Goal: Task Accomplishment & Management: Complete application form

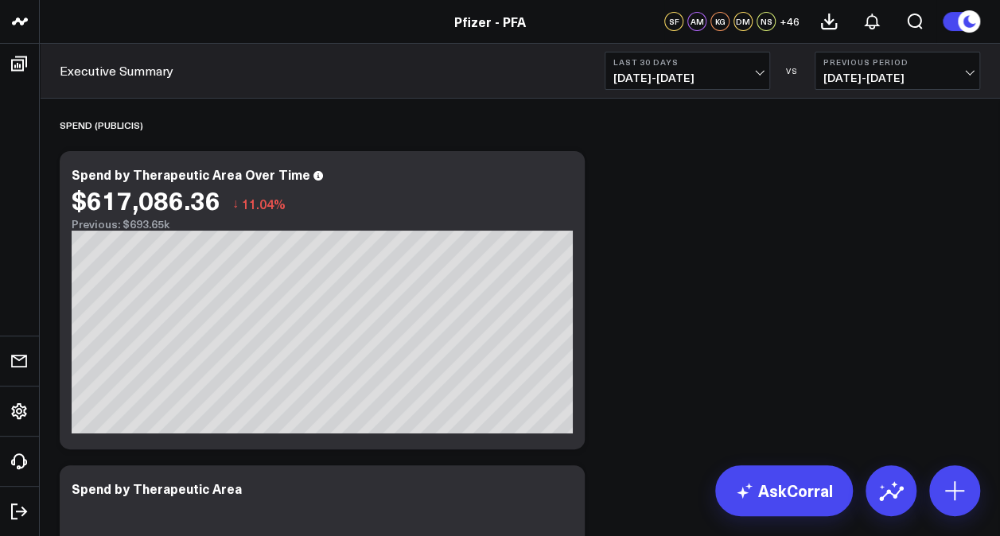
click at [668, 22] on div "SF" at bounding box center [673, 21] width 19 height 19
click at [943, 486] on icon at bounding box center [954, 490] width 25 height 25
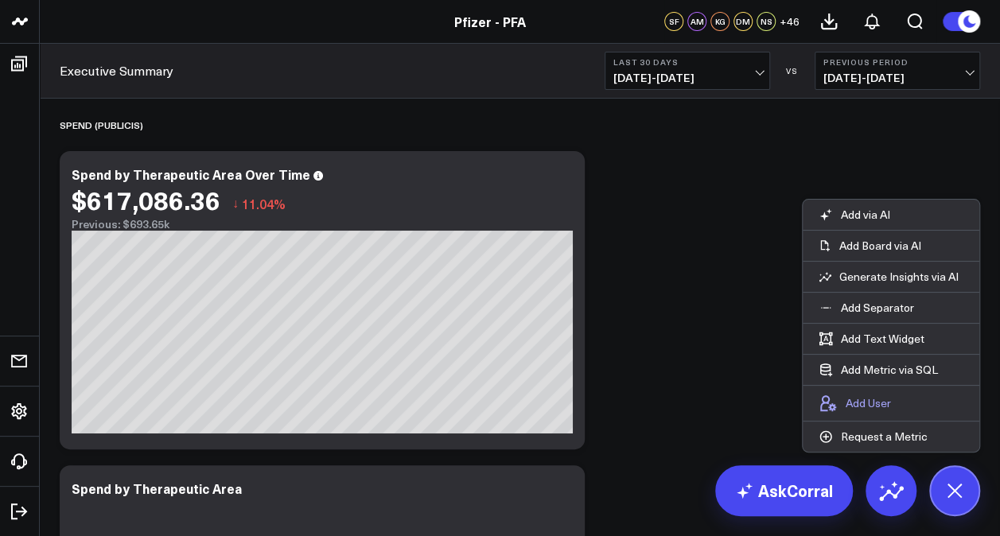
click at [858, 402] on p "Add User" at bounding box center [868, 403] width 45 height 14
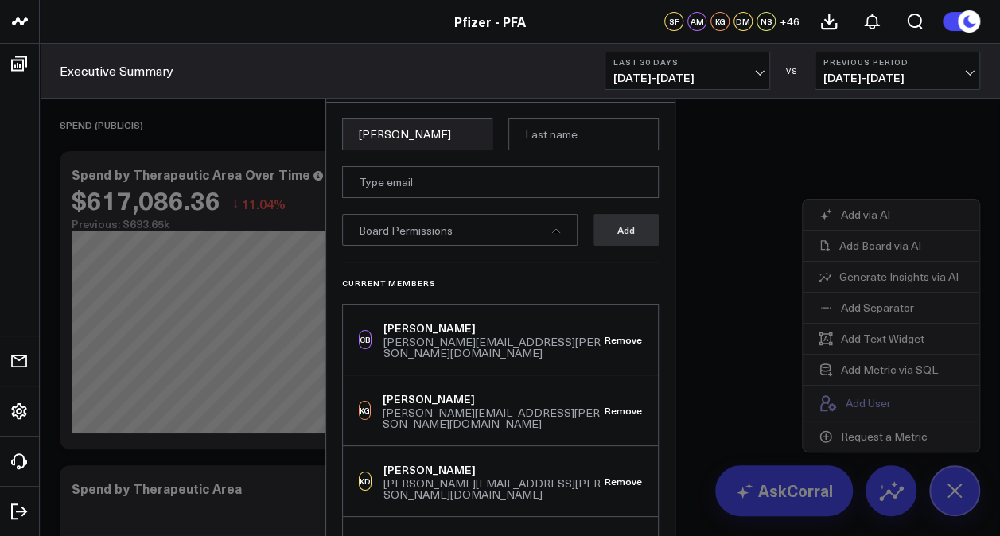
type input "[PERSON_NAME]"
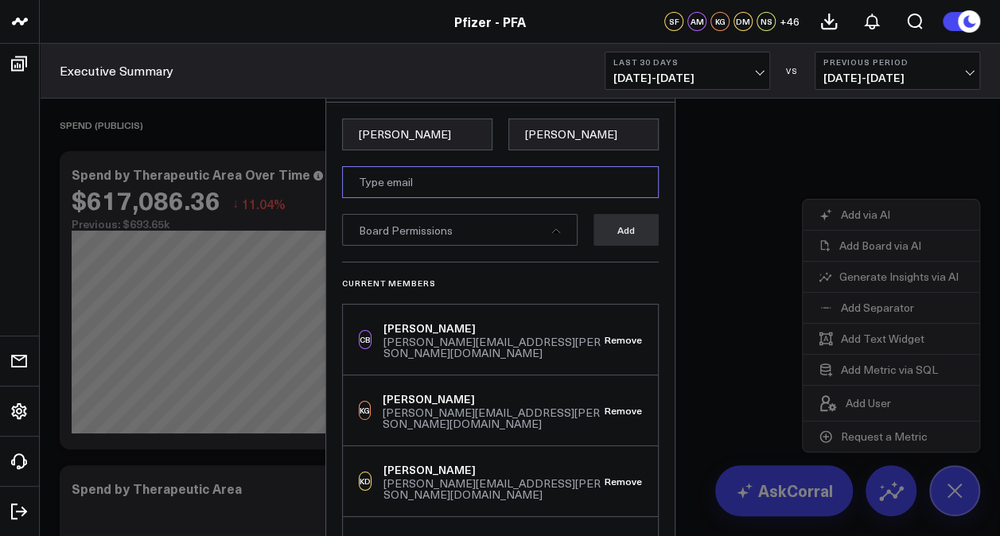
paste input "[PERSON_NAME][EMAIL_ADDRESS][PERSON_NAME][DOMAIN_NAME]"
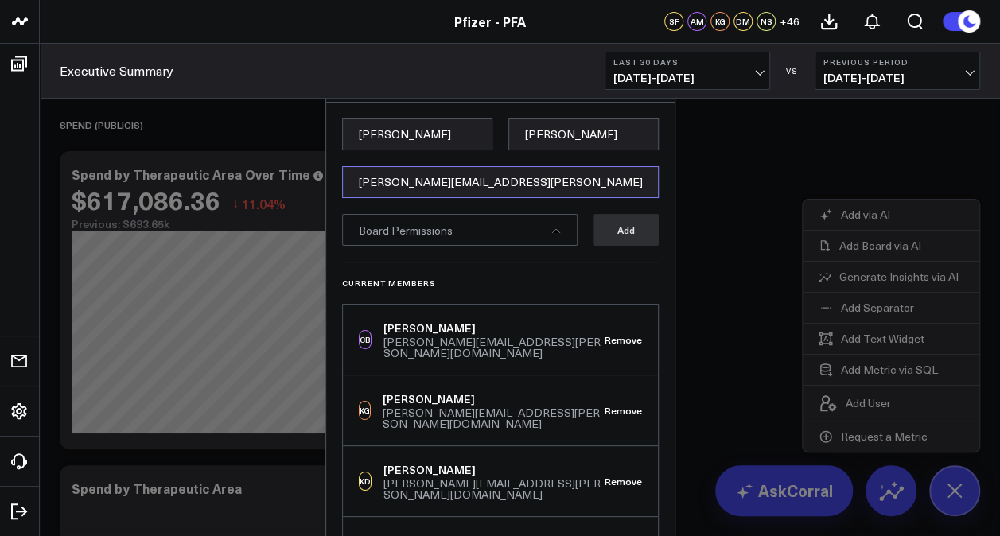
type input "[PERSON_NAME][EMAIL_ADDRESS][PERSON_NAME][DOMAIN_NAME]"
click at [534, 234] on div "Board Permissions" at bounding box center [460, 230] width 236 height 32
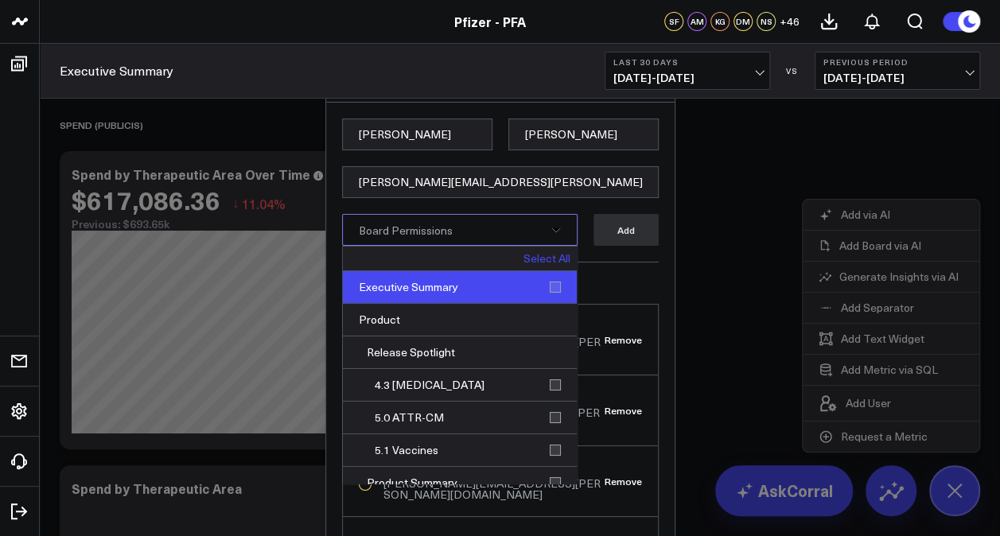
click at [457, 285] on div "Executive Summary" at bounding box center [460, 287] width 234 height 33
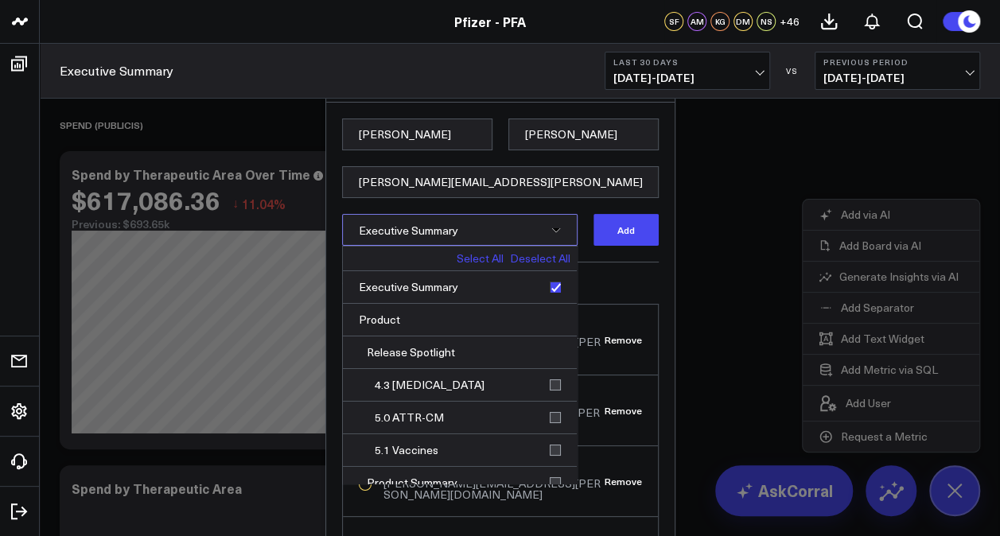
click at [461, 259] on link "Select All" at bounding box center [480, 258] width 47 height 11
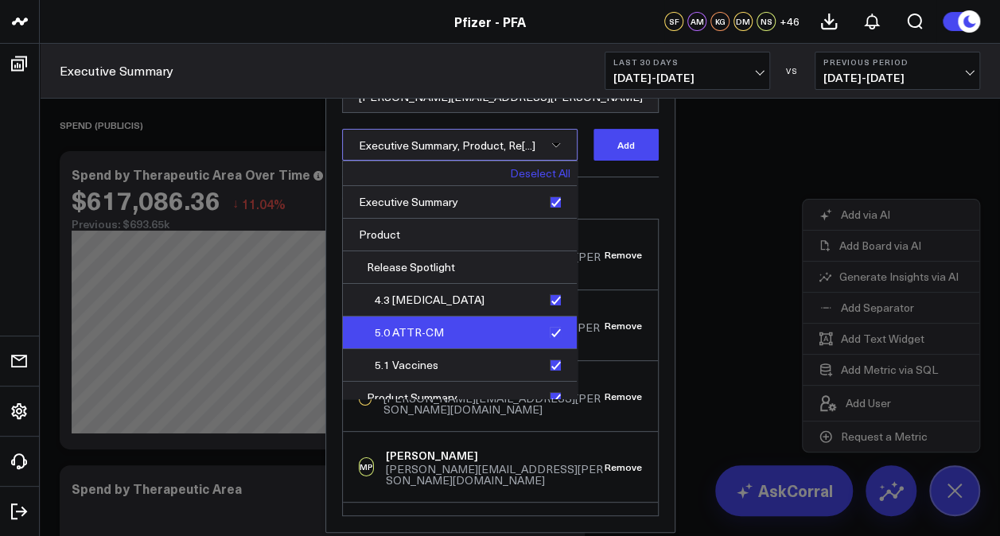
click at [547, 332] on div "5.0 ATTR-CM" at bounding box center [460, 333] width 234 height 33
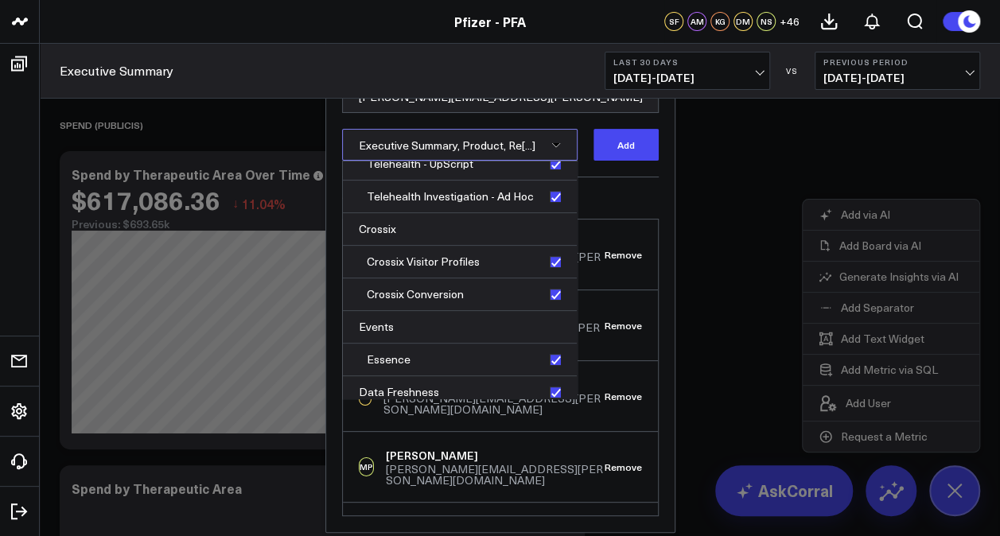
scroll to position [96, 0]
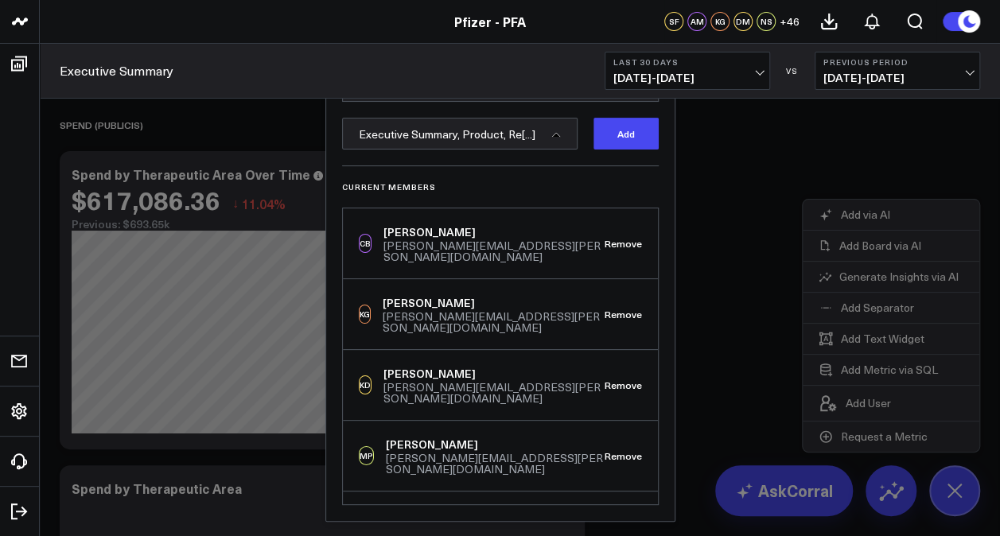
click at [651, 161] on form "Spencer Crowder [EMAIL_ADDRESS][PERSON_NAME][DOMAIN_NAME] Executive Summary, Pr…" at bounding box center [500, 93] width 317 height 143
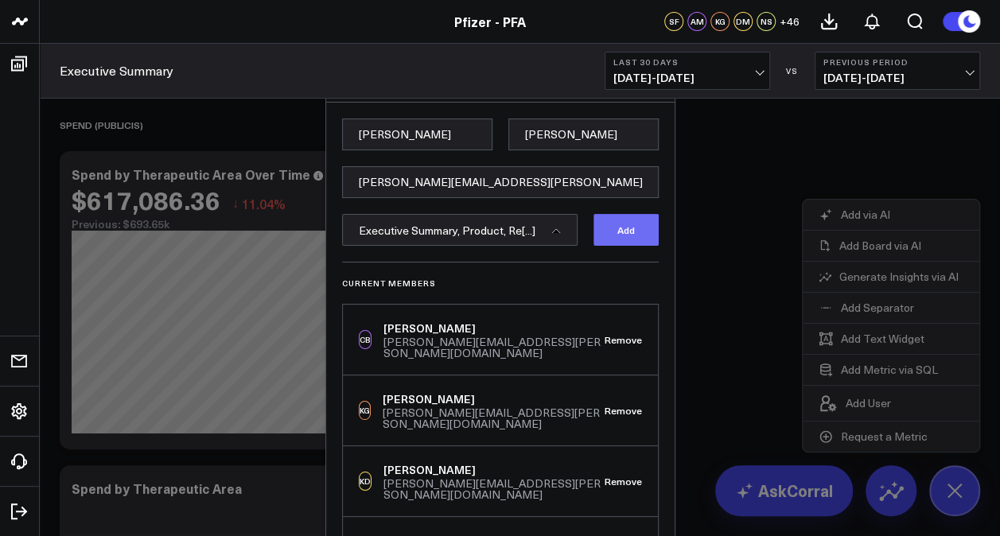
click at [597, 234] on button "Add" at bounding box center [626, 230] width 65 height 32
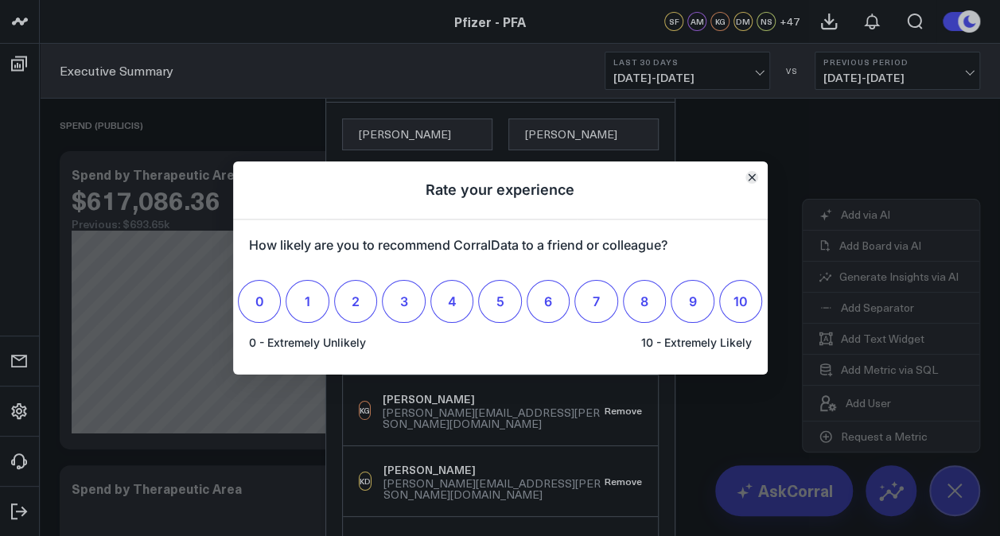
click at [749, 173] on icon "Close" at bounding box center [752, 177] width 8 height 8
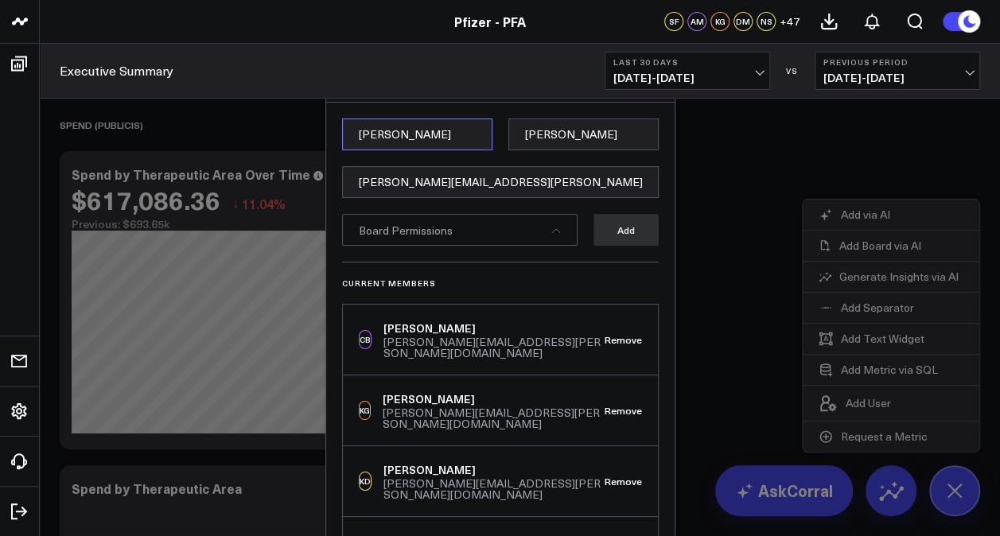
click at [419, 146] on input "[PERSON_NAME]" at bounding box center [417, 135] width 150 height 32
type input "Anuj"
type input "[PERSON_NAME]"
click at [481, 185] on input "[PERSON_NAME][EMAIL_ADDRESS][PERSON_NAME][DOMAIN_NAME]" at bounding box center [500, 182] width 317 height 32
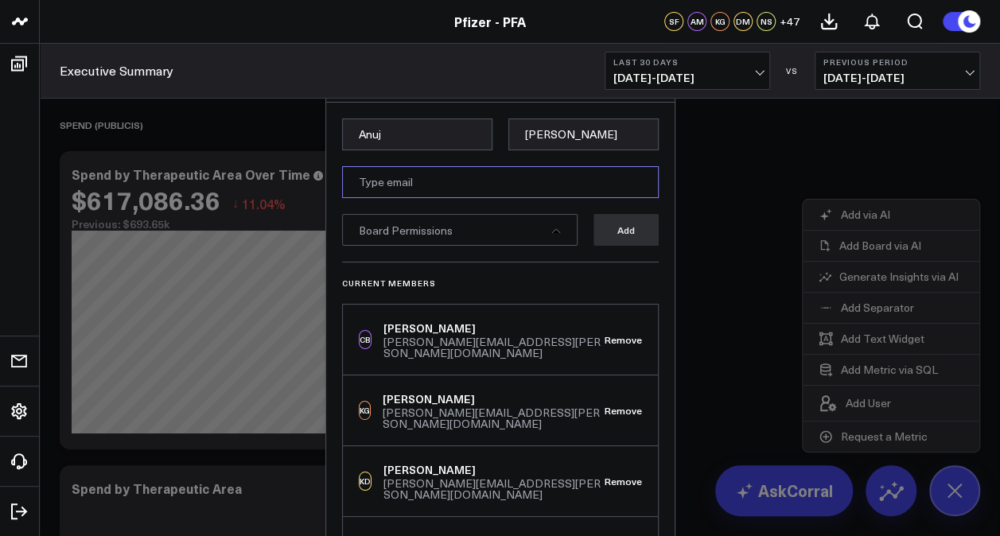
paste input "[EMAIL_ADDRESS][PERSON_NAME][DOMAIN_NAME]"
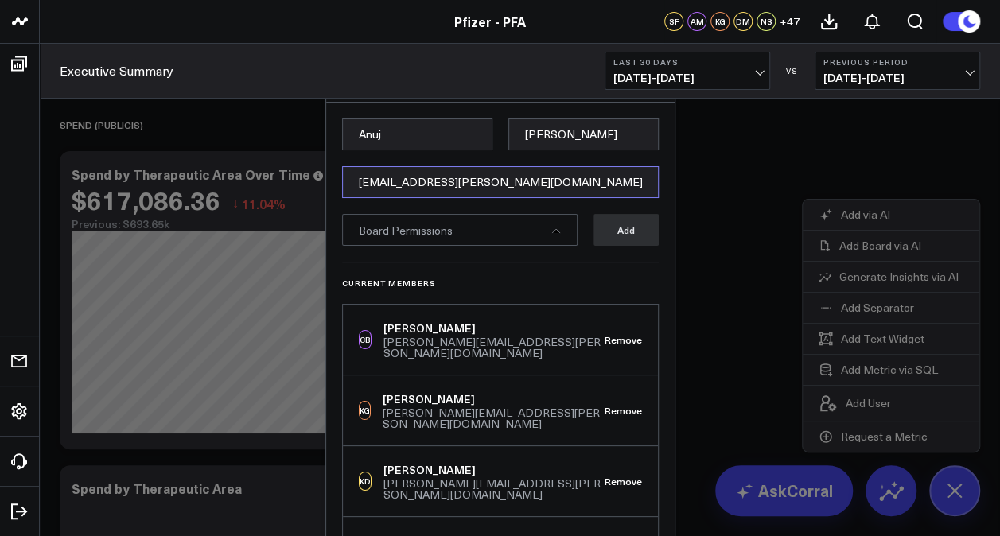
type input "[EMAIL_ADDRESS][PERSON_NAME][DOMAIN_NAME]"
click at [559, 226] on div "Board Permissions" at bounding box center [460, 230] width 236 height 32
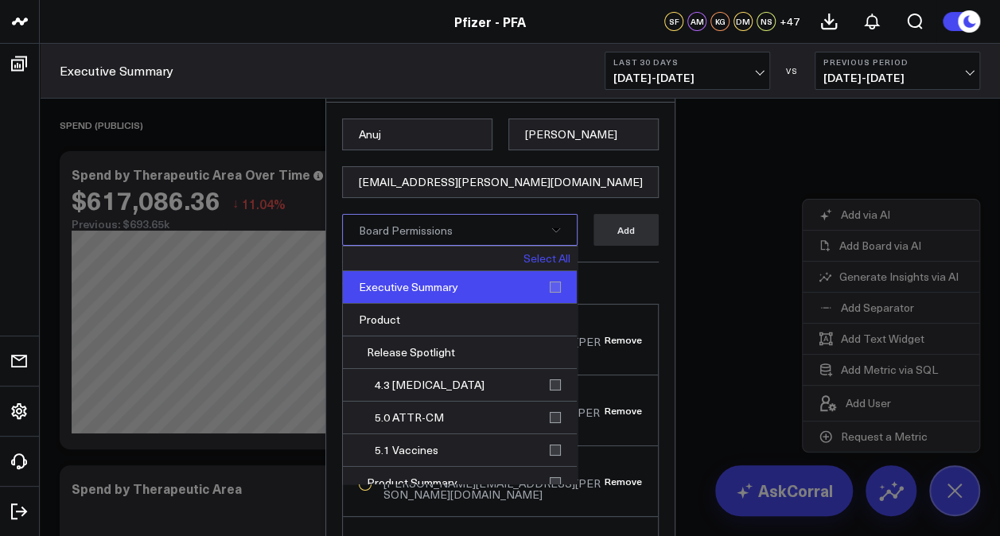
click at [537, 290] on div "Executive Summary" at bounding box center [460, 287] width 234 height 33
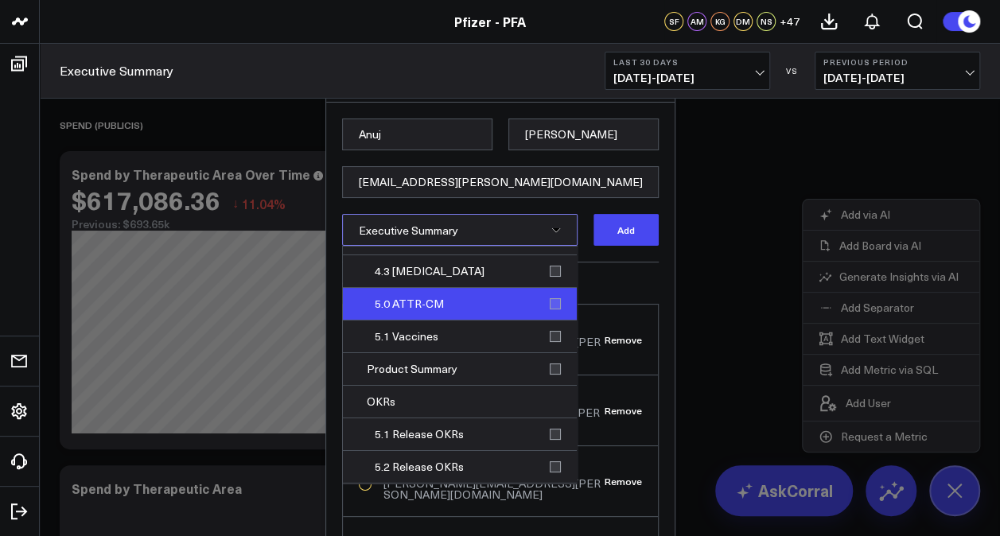
scroll to position [120, 0]
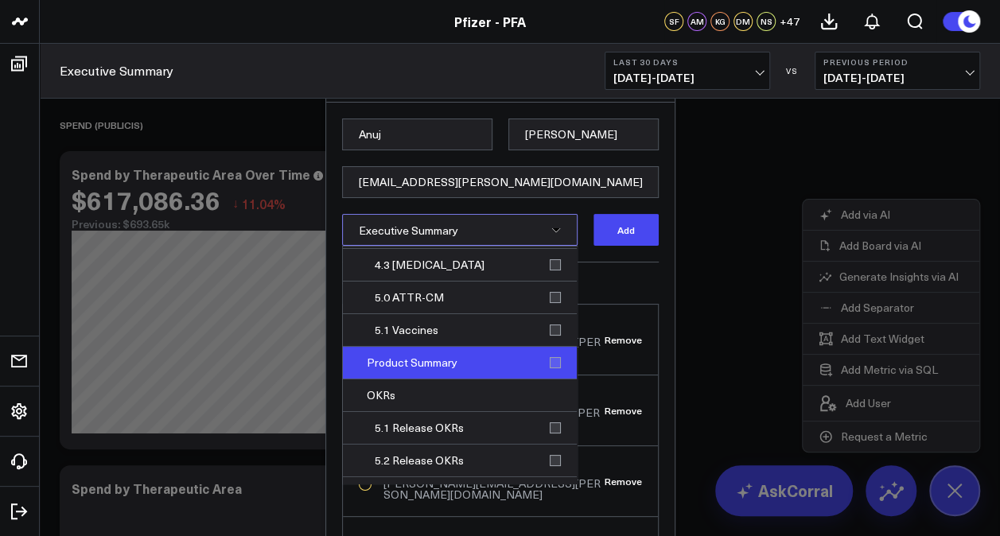
click at [543, 356] on div "Product Summary" at bounding box center [460, 363] width 234 height 33
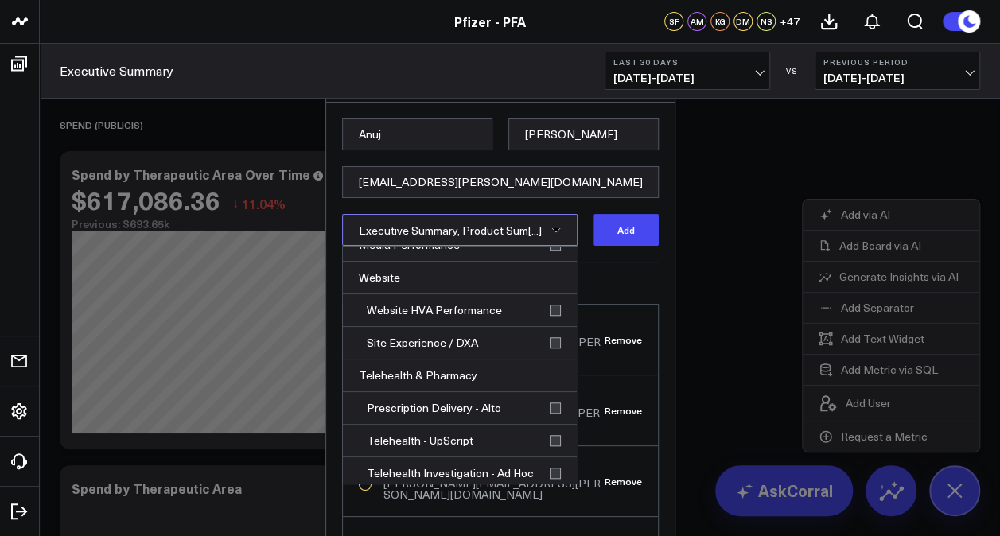
scroll to position [695, 0]
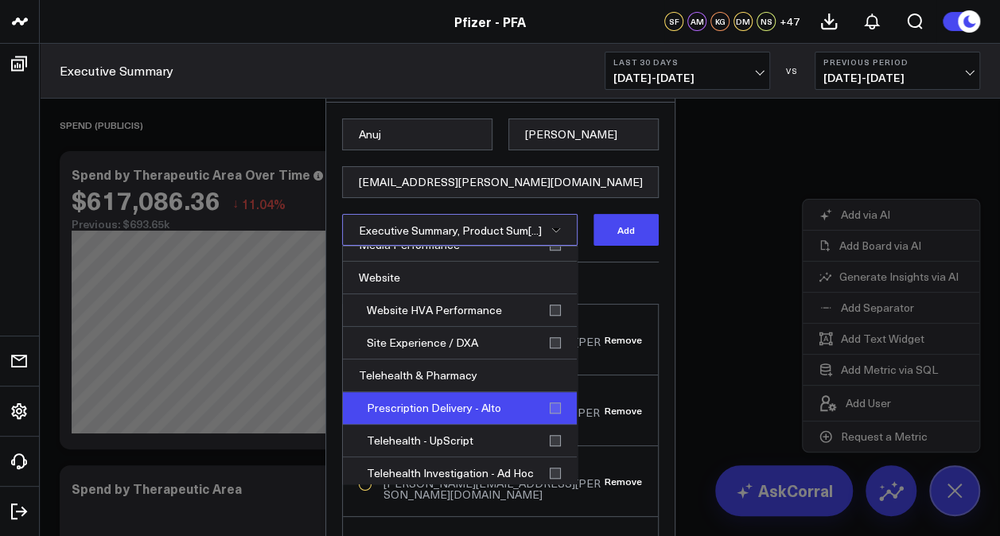
click at [542, 398] on div "Prescription Delivery - Alto" at bounding box center [460, 408] width 234 height 33
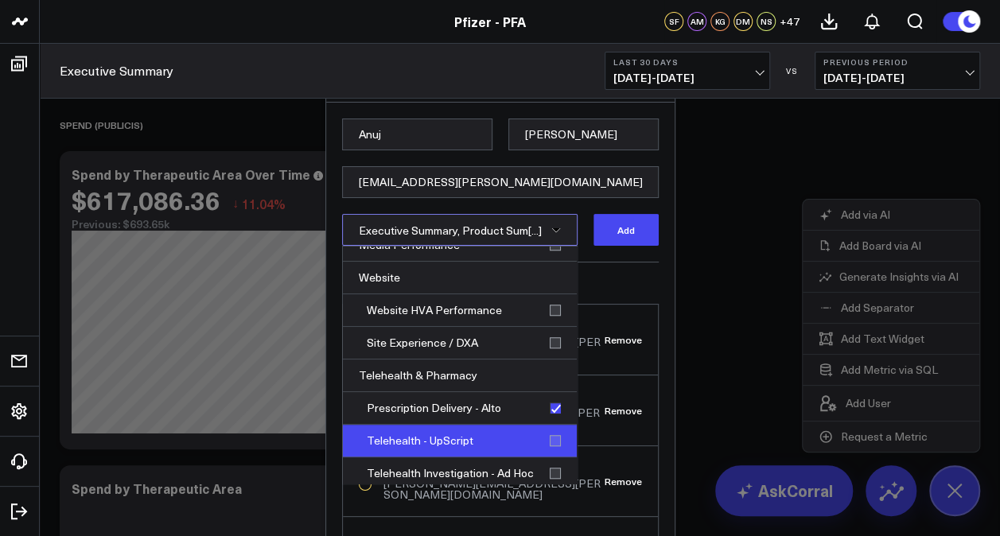
click at [543, 432] on div "Telehealth - UpScript" at bounding box center [460, 441] width 234 height 33
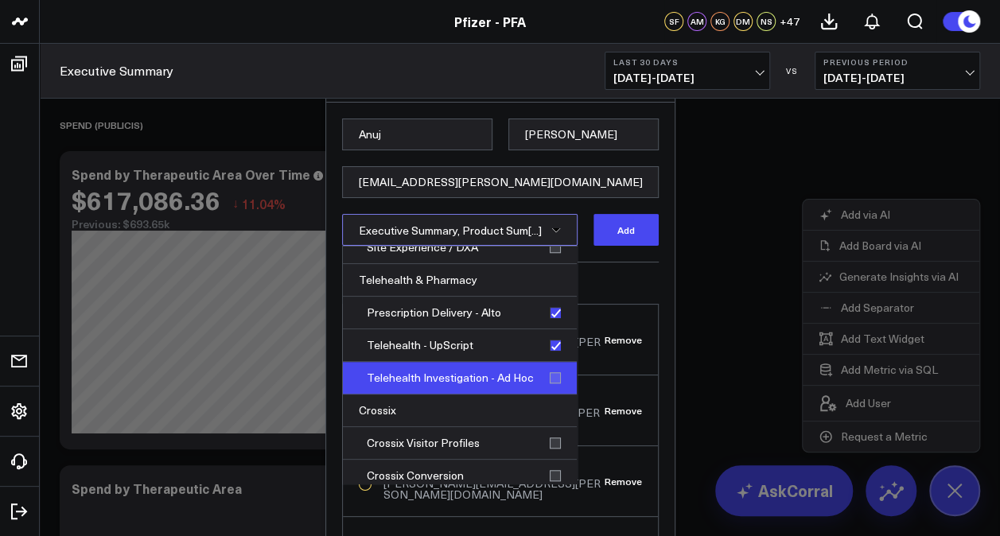
scroll to position [792, 0]
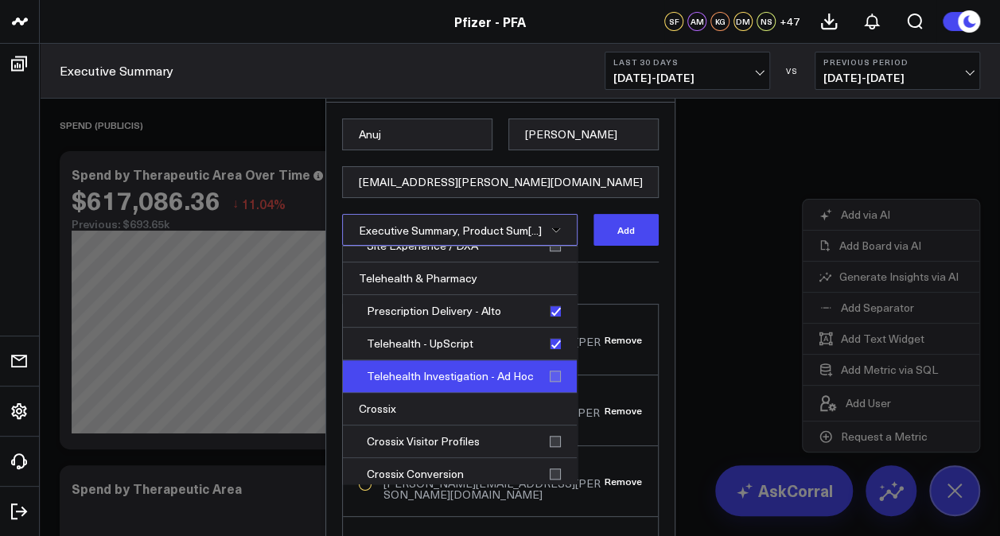
click at [537, 368] on div "Telehealth Investigation - Ad Hoc" at bounding box center [460, 376] width 234 height 33
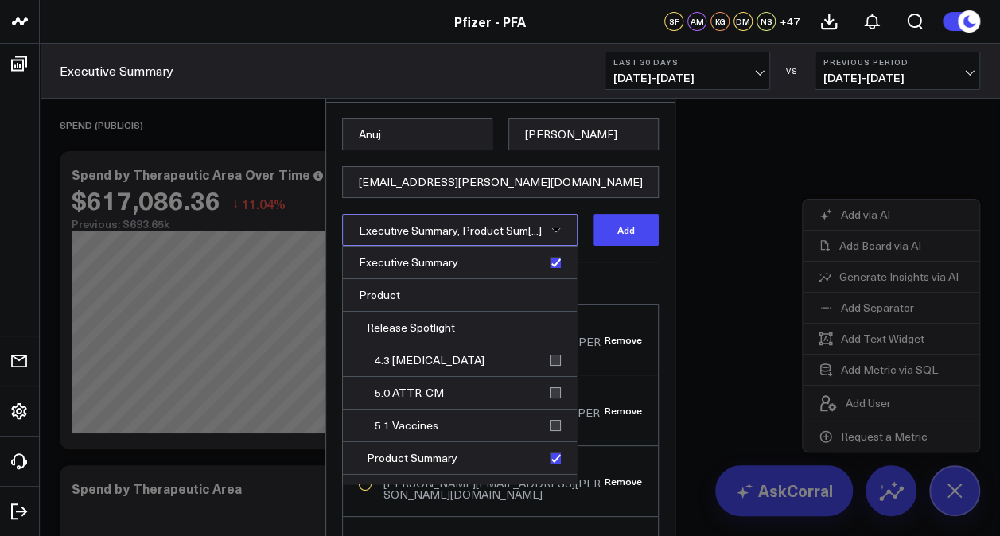
scroll to position [0, 0]
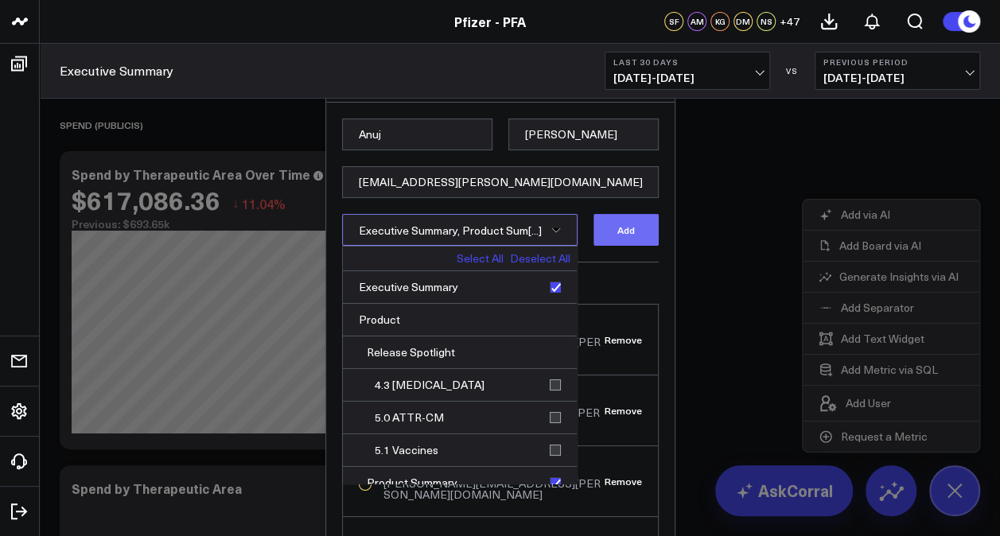
click at [630, 225] on button "Add" at bounding box center [626, 230] width 65 height 32
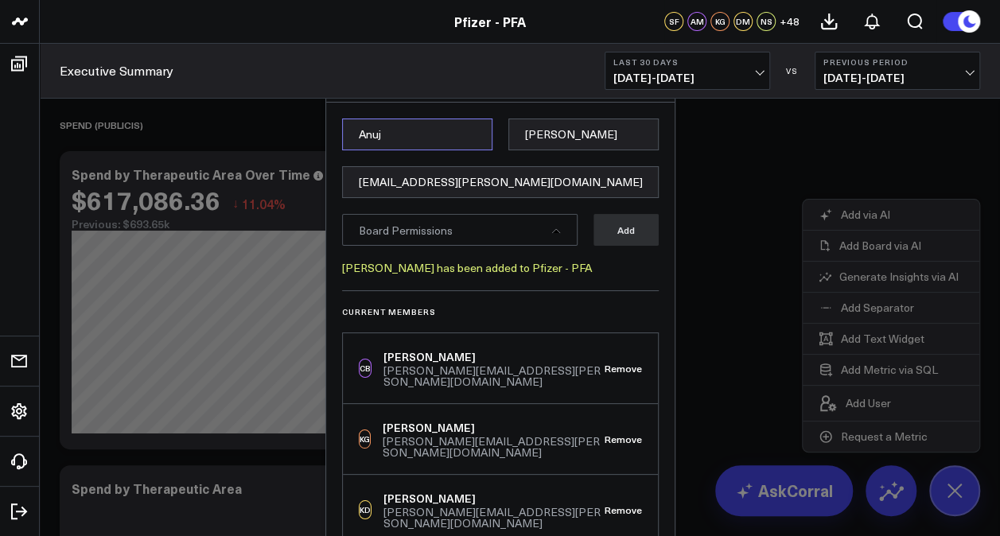
click at [430, 145] on input "Anuj" at bounding box center [417, 135] width 150 height 32
type input "[PERSON_NAME]"
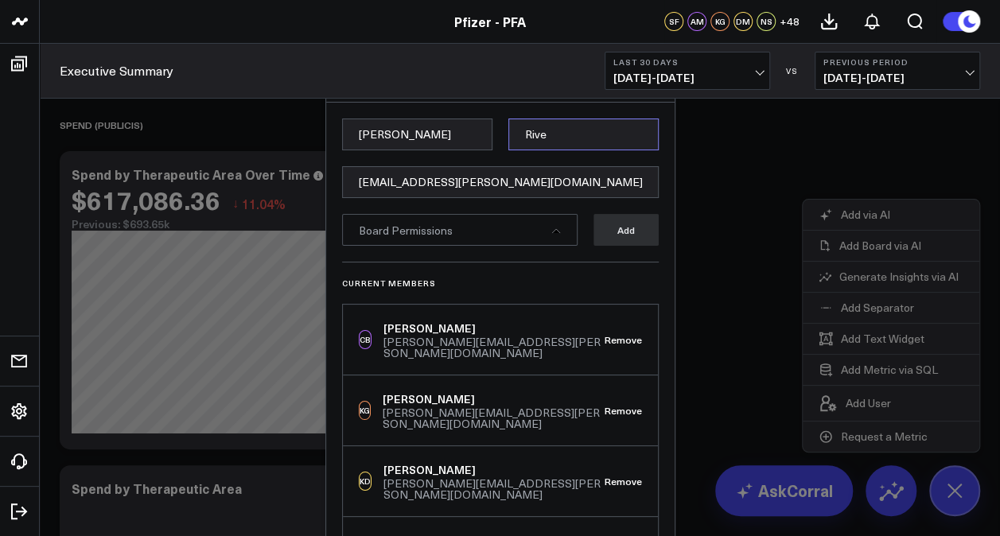
type input "Rive"
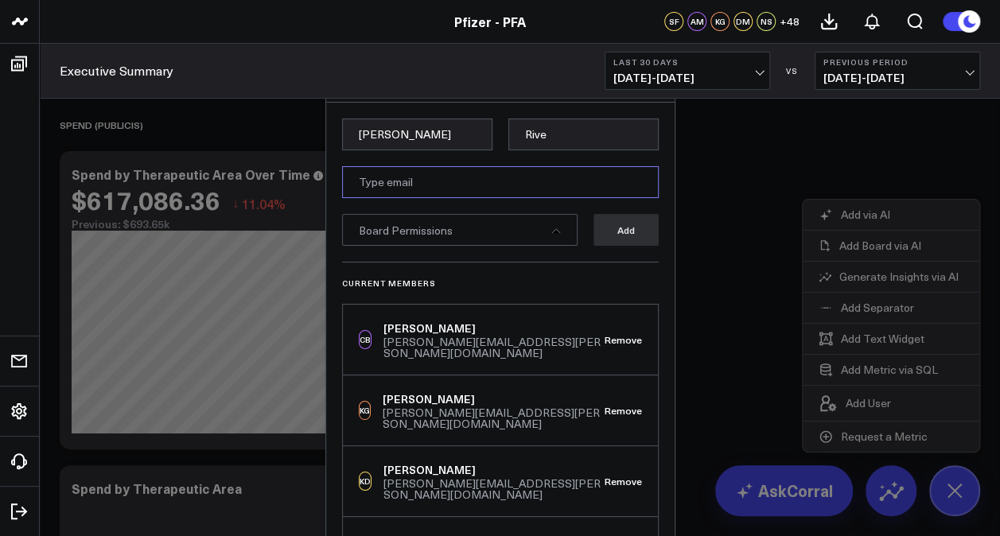
paste input "[PERSON_NAME][EMAIL_ADDRESS][DOMAIN_NAME]"
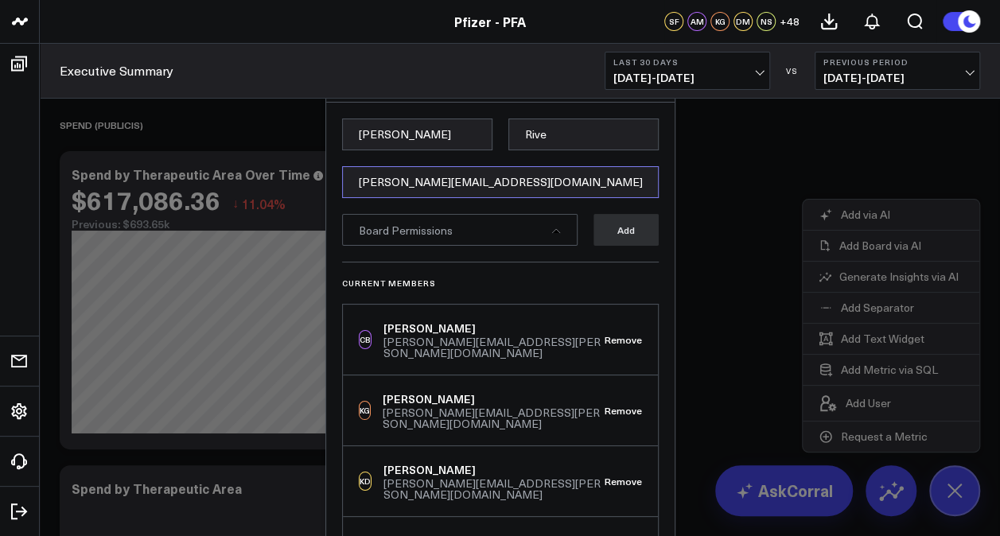
type input "[PERSON_NAME][EMAIL_ADDRESS][DOMAIN_NAME]"
click at [539, 227] on div "Board Permissions" at bounding box center [460, 230] width 236 height 32
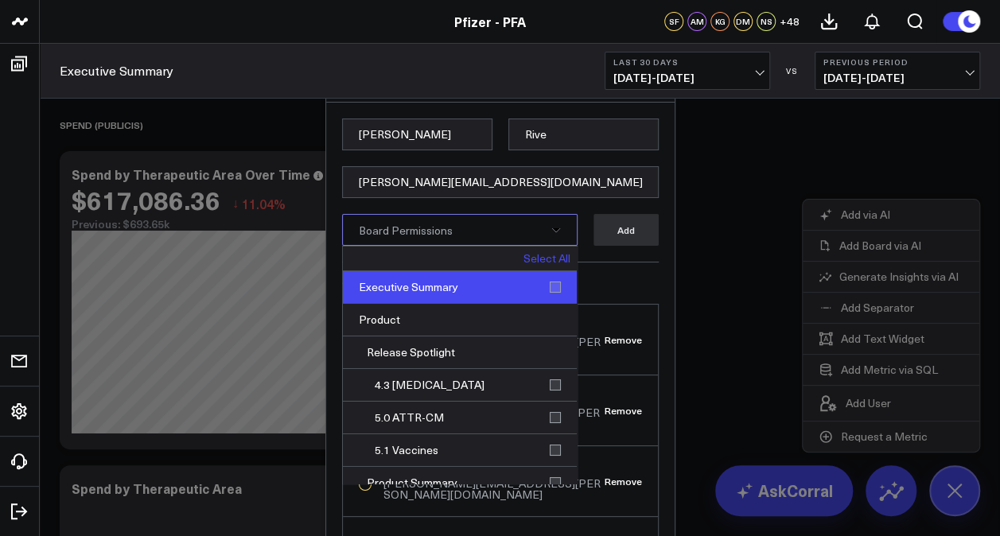
click at [543, 285] on div "Executive Summary" at bounding box center [460, 287] width 234 height 33
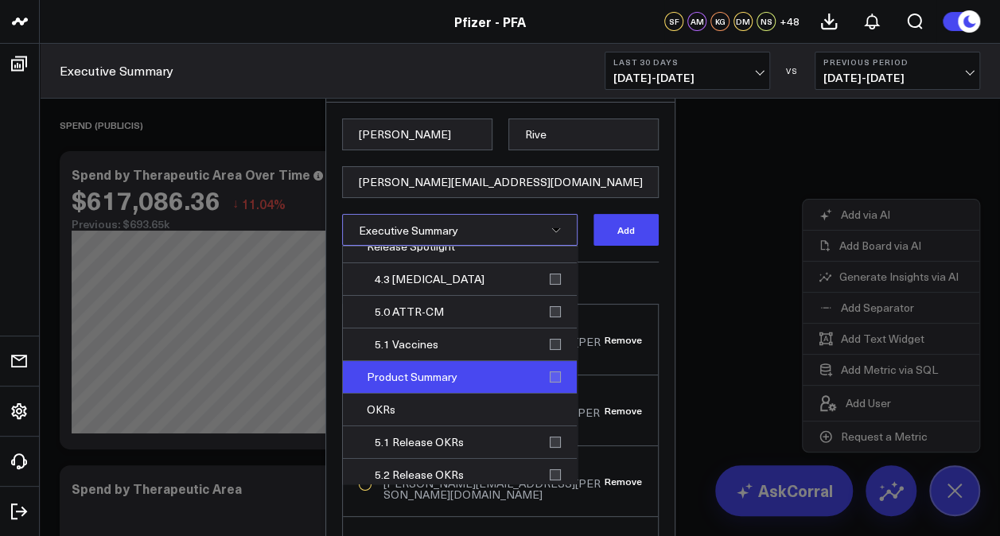
scroll to position [104, 0]
click at [539, 369] on div "Product Summary" at bounding box center [460, 379] width 234 height 33
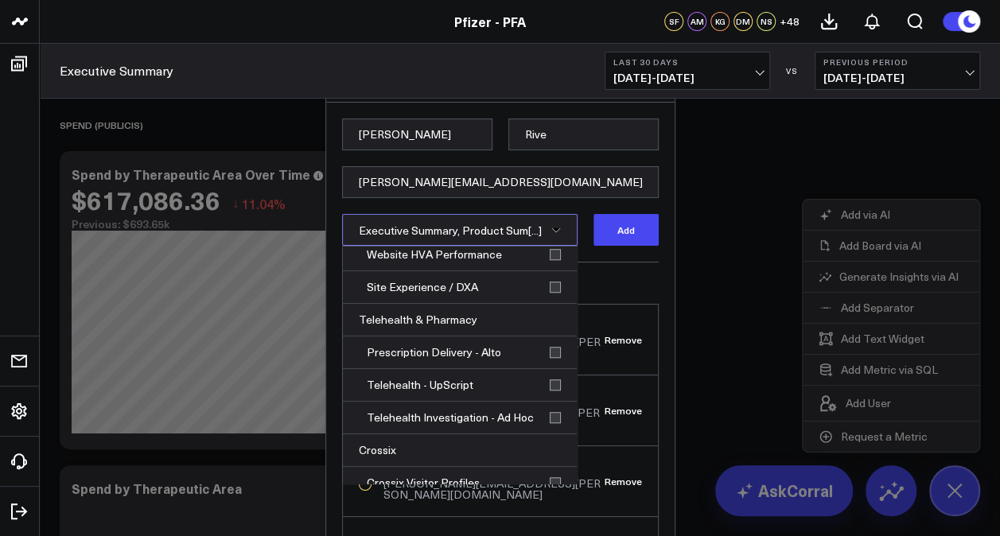
scroll to position [755, 0]
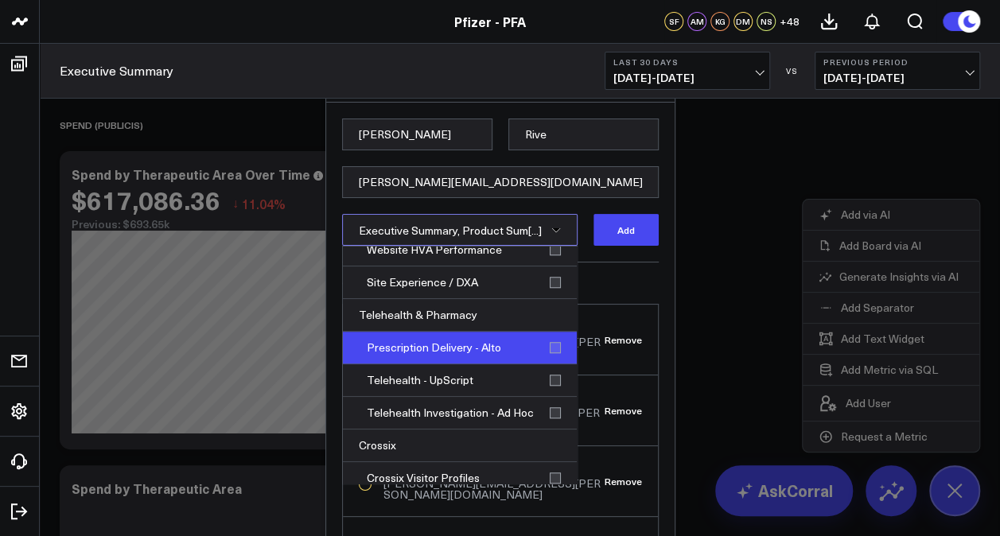
click at [543, 337] on div "Prescription Delivery - Alto" at bounding box center [460, 348] width 234 height 33
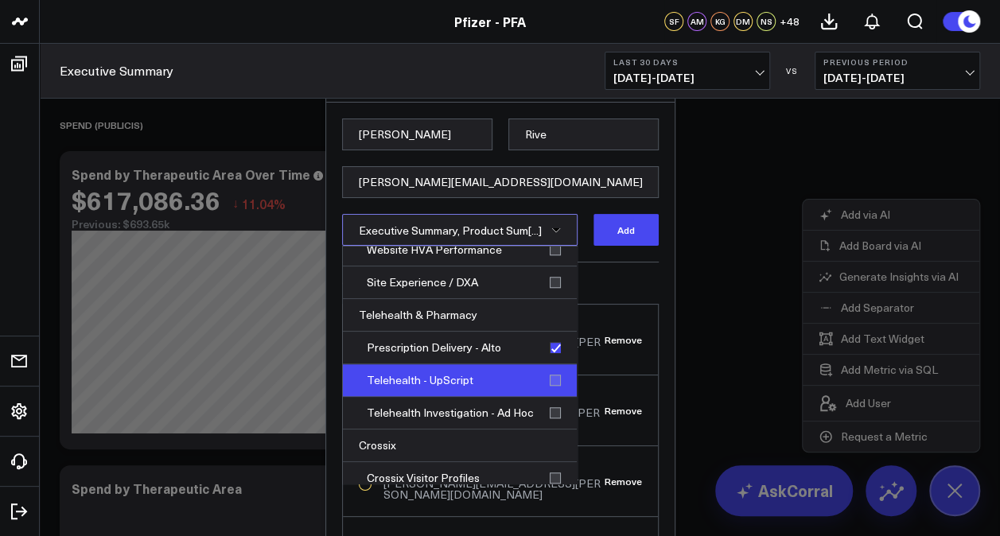
click at [539, 372] on div "Telehealth - UpScript" at bounding box center [460, 380] width 234 height 33
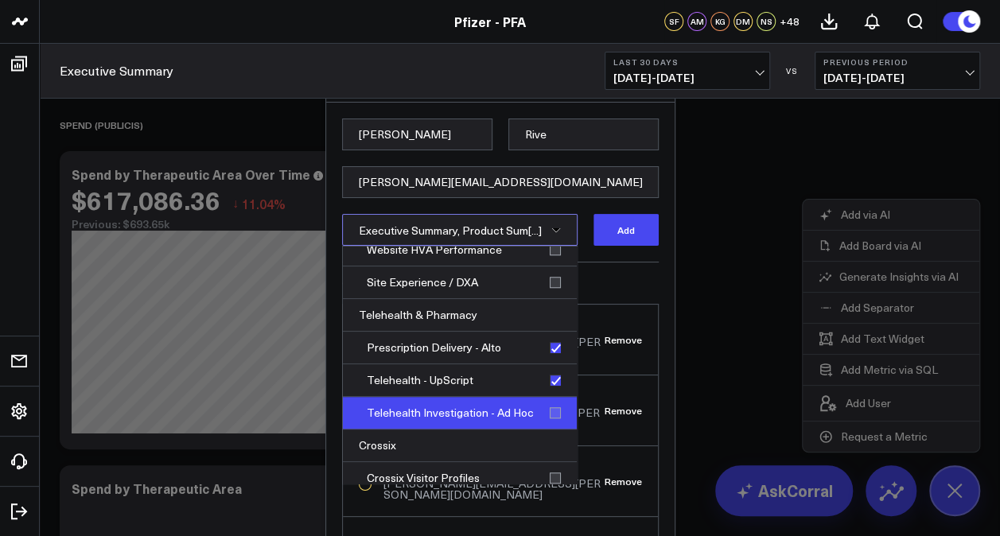
click at [541, 400] on div "Telehealth Investigation - Ad Hoc" at bounding box center [460, 413] width 234 height 33
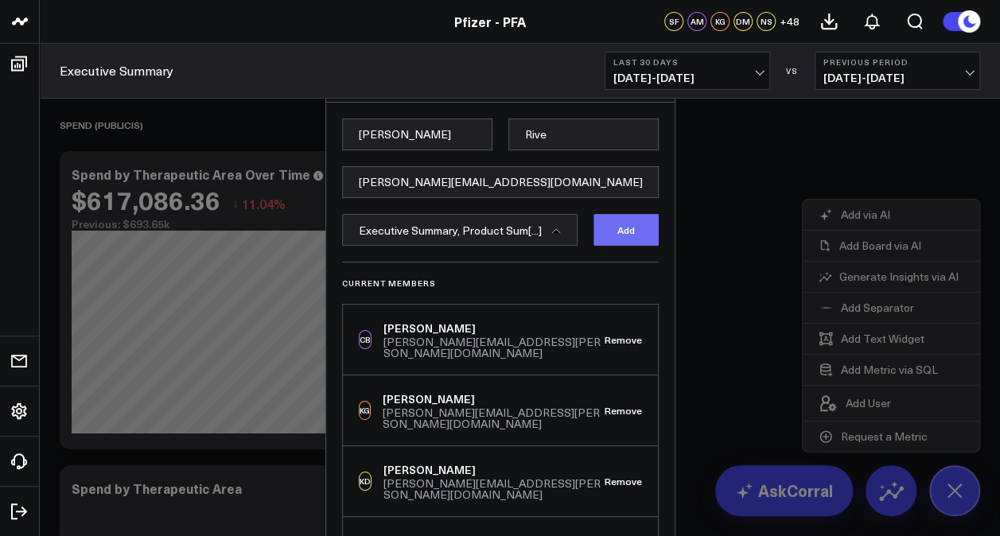
click at [600, 226] on button "Add" at bounding box center [626, 230] width 65 height 32
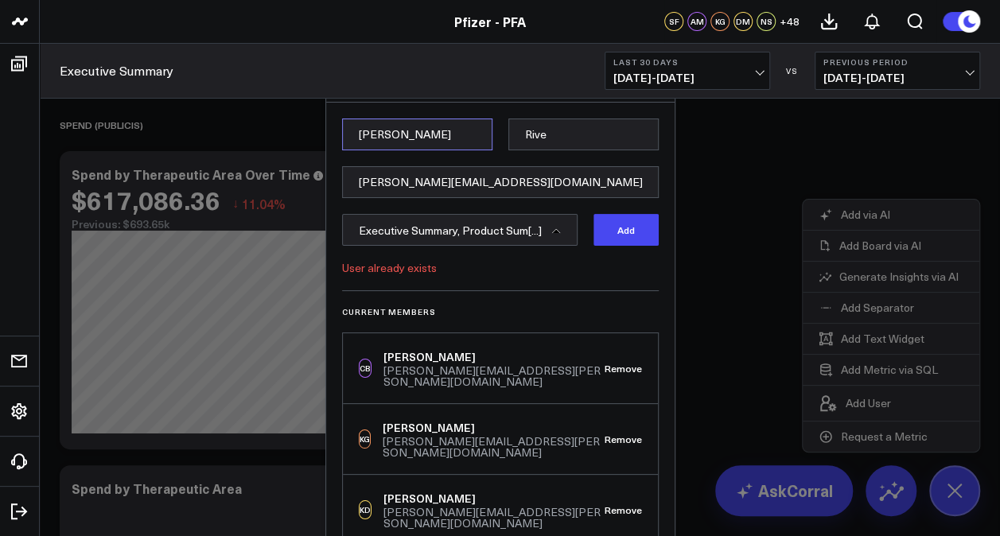
drag, startPoint x: 411, startPoint y: 130, endPoint x: 280, endPoint y: 132, distance: 130.5
click at [280, 132] on div "Manage Users [PERSON_NAME] [PERSON_NAME][EMAIL_ADDRESS][DOMAIN_NAME] Executive …" at bounding box center [500, 290] width 1000 height 492
type input "[PERSON_NAME]"
paste input "[PERSON_NAME].[PERSON_NAME]"
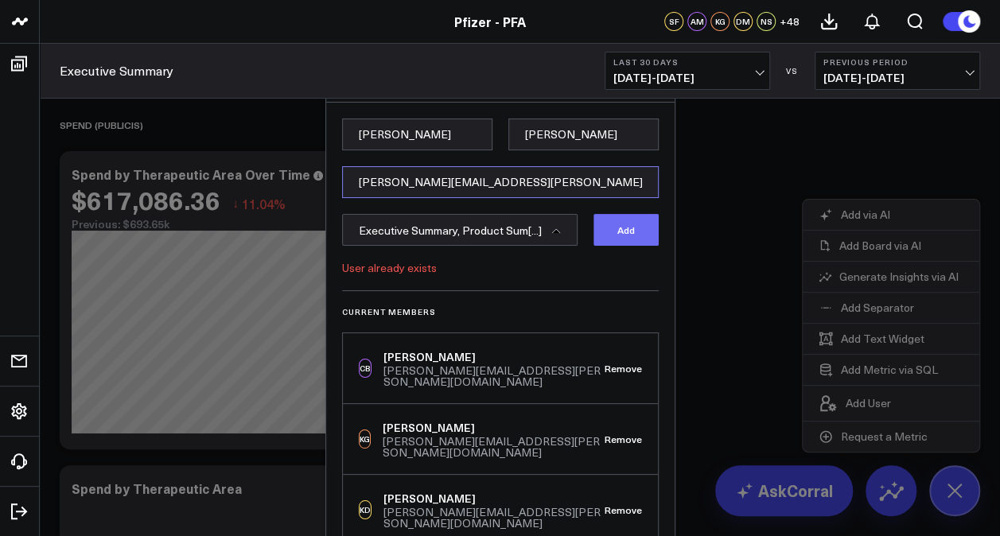
type input "[PERSON_NAME][EMAIL_ADDRESS][PERSON_NAME][DOMAIN_NAME]"
click at [624, 232] on button "Add" at bounding box center [626, 230] width 65 height 32
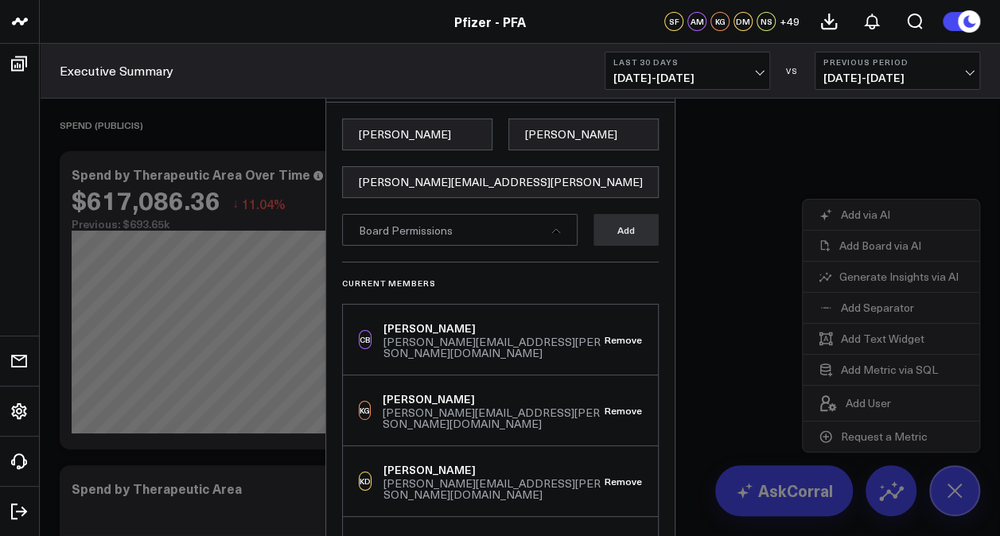
click at [688, 151] on div at bounding box center [500, 268] width 1000 height 536
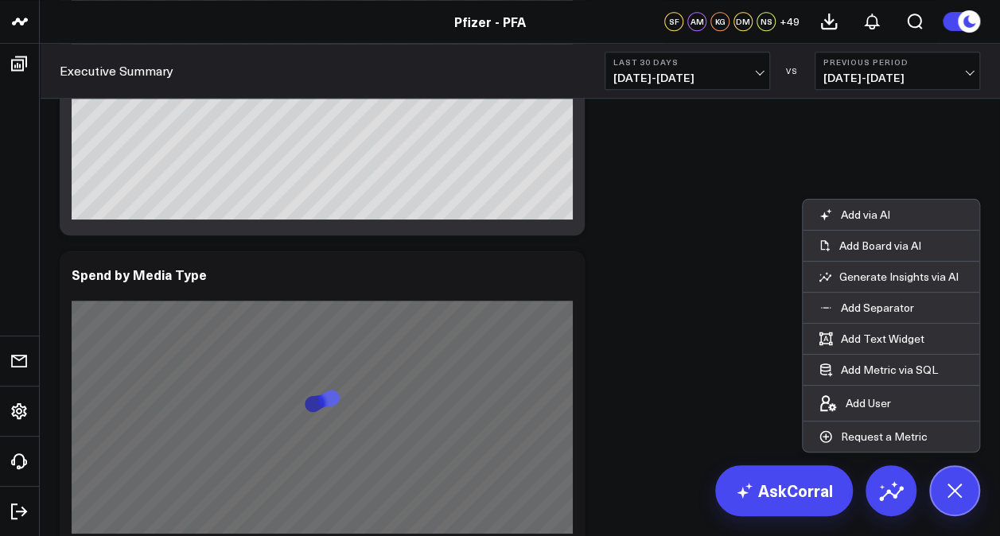
scroll to position [0, 0]
